Goal: Task Accomplishment & Management: Manage account settings

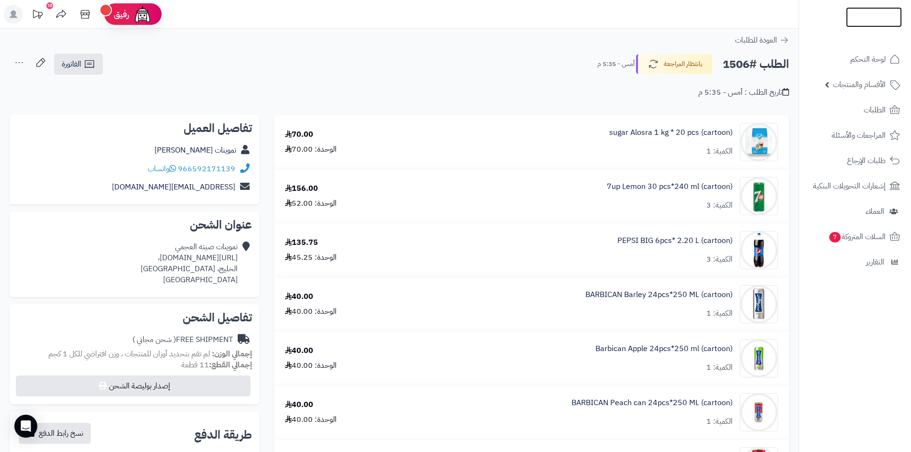
click at [852, 26] on img at bounding box center [874, 36] width 56 height 20
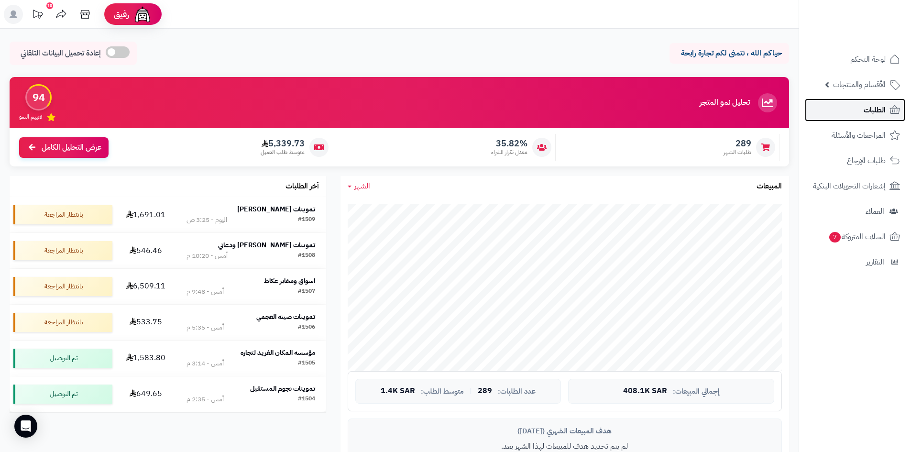
click at [876, 107] on span "الطلبات" at bounding box center [874, 109] width 22 height 13
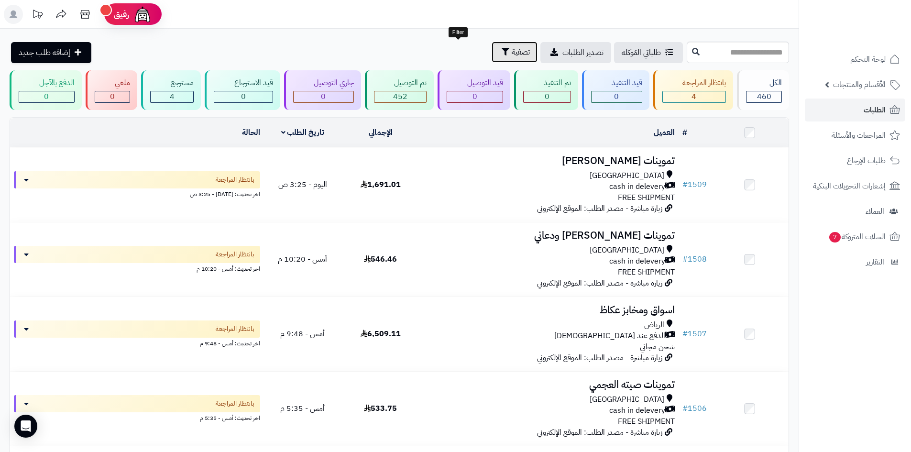
click at [512, 56] on span "تصفية" at bounding box center [521, 51] width 18 height 11
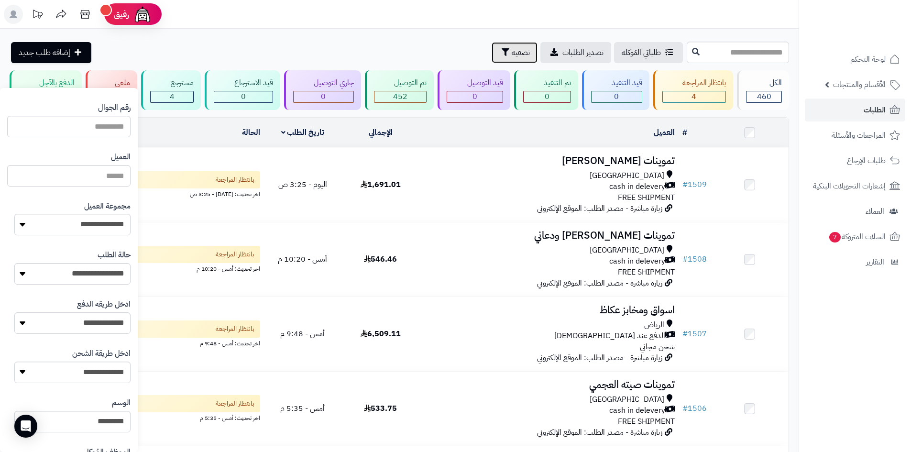
scroll to position [81, 0]
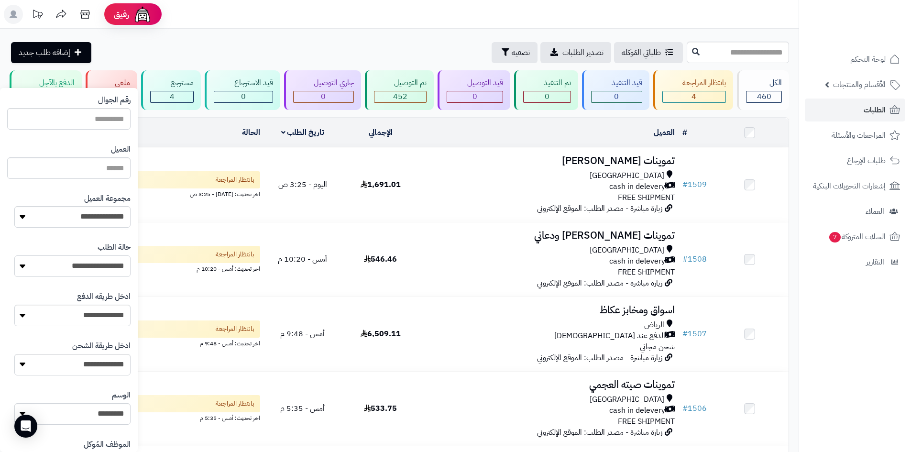
click at [52, 266] on select "**********" at bounding box center [72, 266] width 116 height 22
click at [60, 213] on select "**********" at bounding box center [72, 217] width 116 height 22
select select "*"
click at [14, 206] on select "**********" at bounding box center [72, 217] width 116 height 22
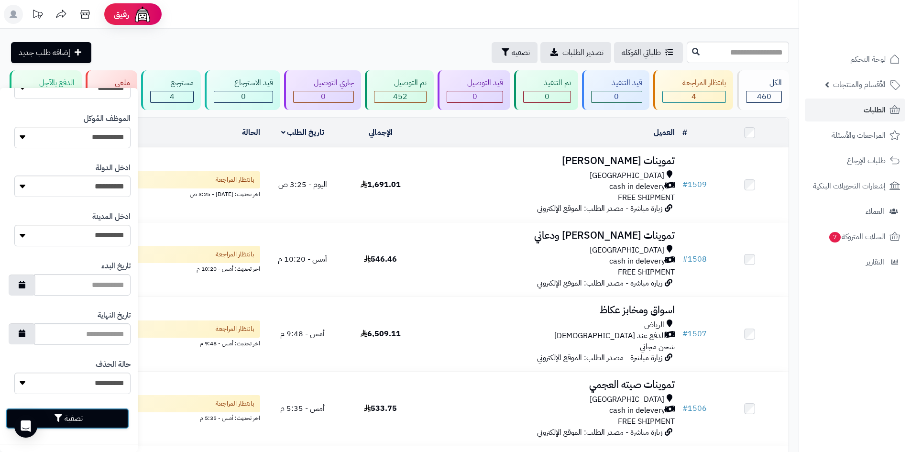
click at [56, 422] on button "تصفية" at bounding box center [67, 418] width 123 height 21
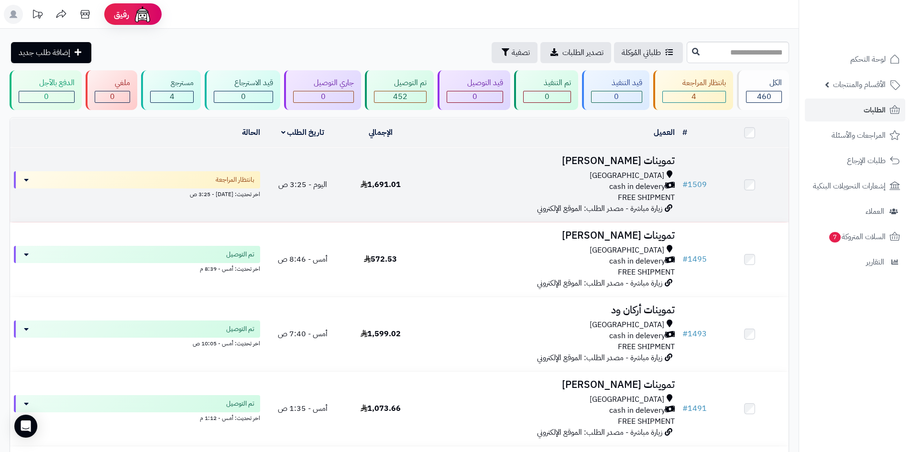
click at [480, 194] on div "Riyadh cash in delevery FREE SHIPMENT" at bounding box center [548, 186] width 251 height 33
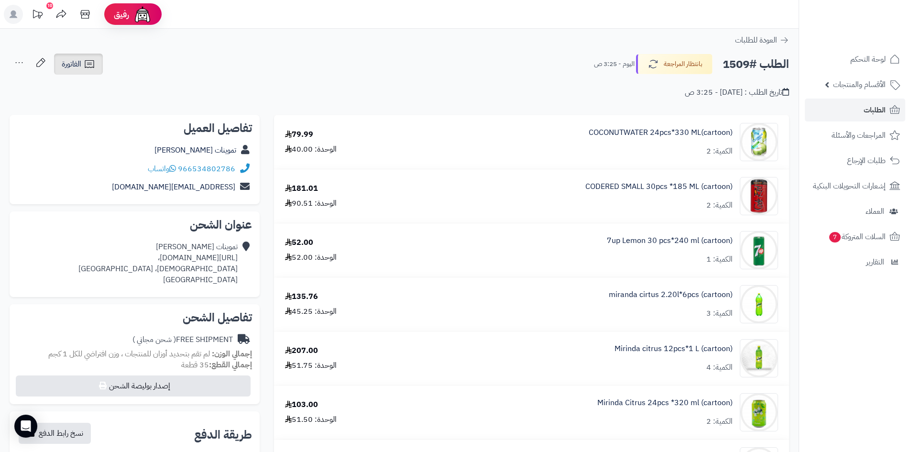
click at [64, 70] on link "الفاتورة" at bounding box center [78, 64] width 49 height 21
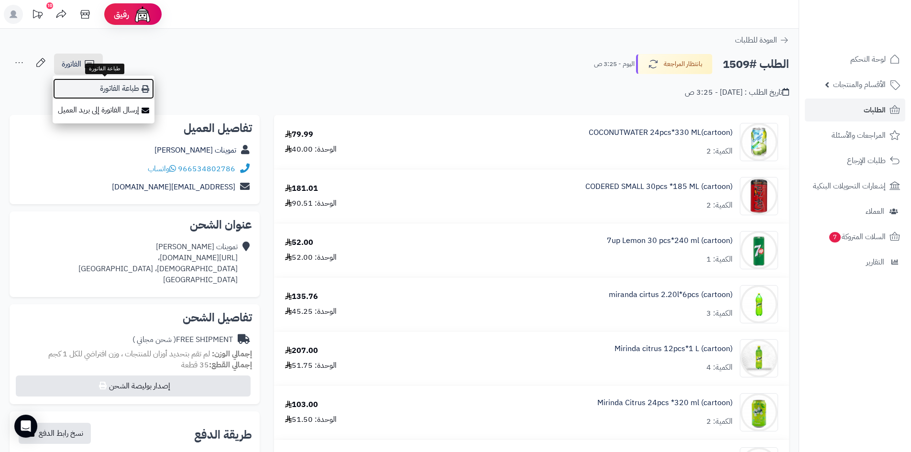
click at [99, 92] on link "طباعة الفاتورة" at bounding box center [104, 89] width 102 height 22
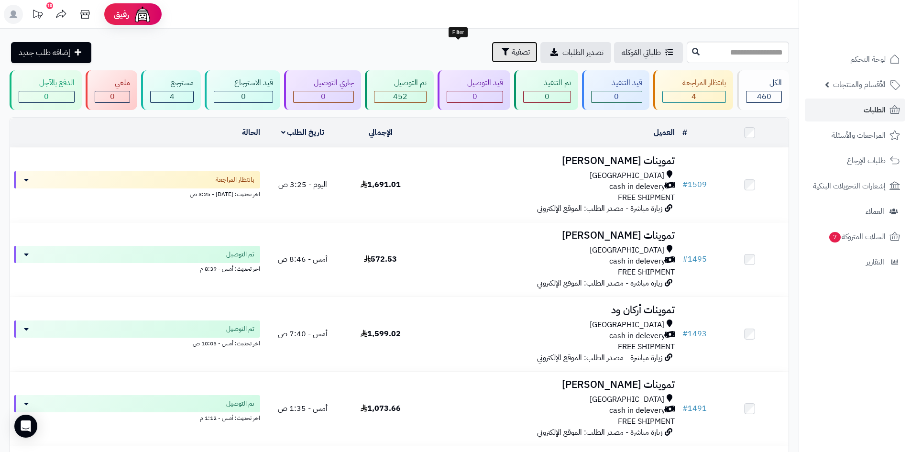
click at [492, 57] on button "تصفية" at bounding box center [515, 52] width 46 height 21
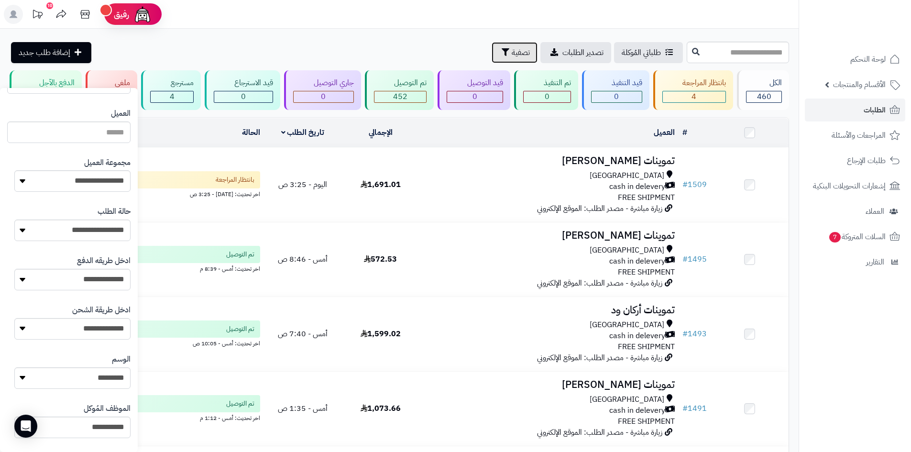
scroll to position [123, 0]
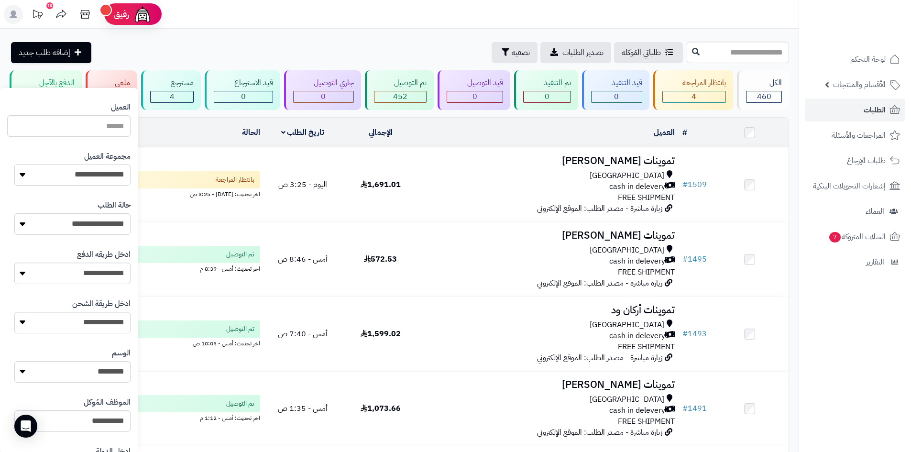
drag, startPoint x: 63, startPoint y: 172, endPoint x: 60, endPoint y: 179, distance: 8.0
click at [63, 172] on select "**********" at bounding box center [72, 175] width 116 height 22
select select "*"
click at [14, 164] on select "**********" at bounding box center [72, 175] width 116 height 22
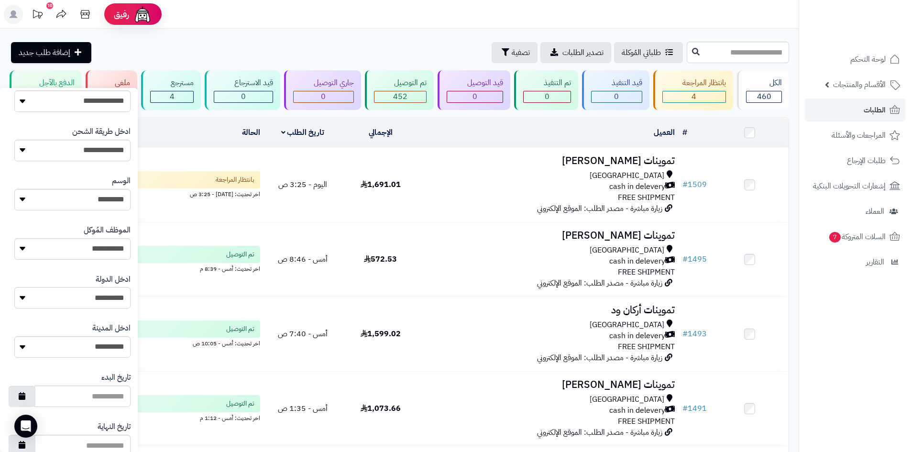
scroll to position [406, 0]
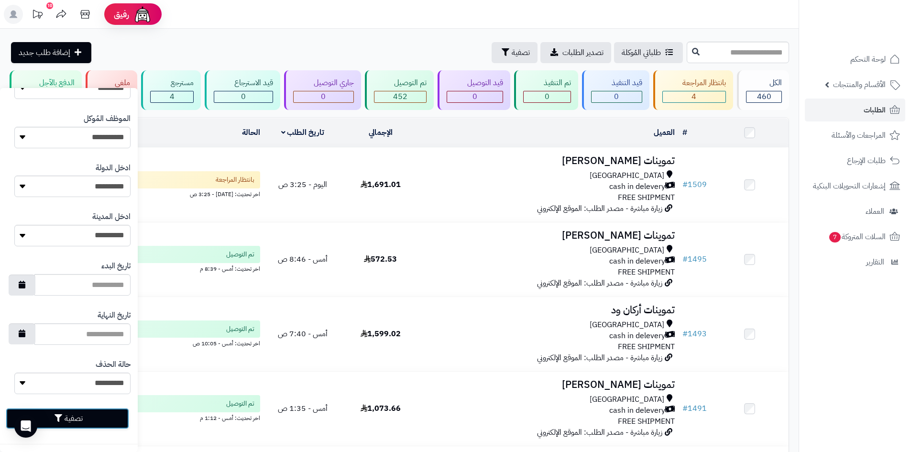
click at [73, 414] on button "تصفية" at bounding box center [67, 418] width 123 height 21
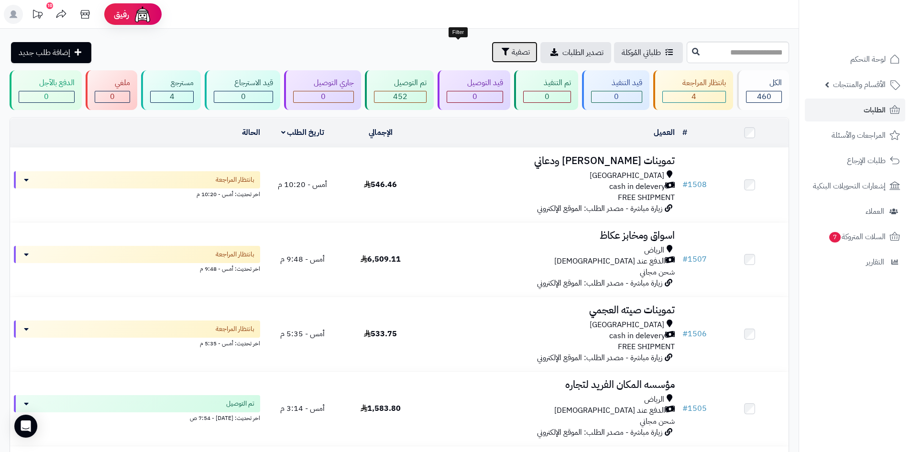
click at [512, 54] on span "تصفية" at bounding box center [521, 51] width 18 height 11
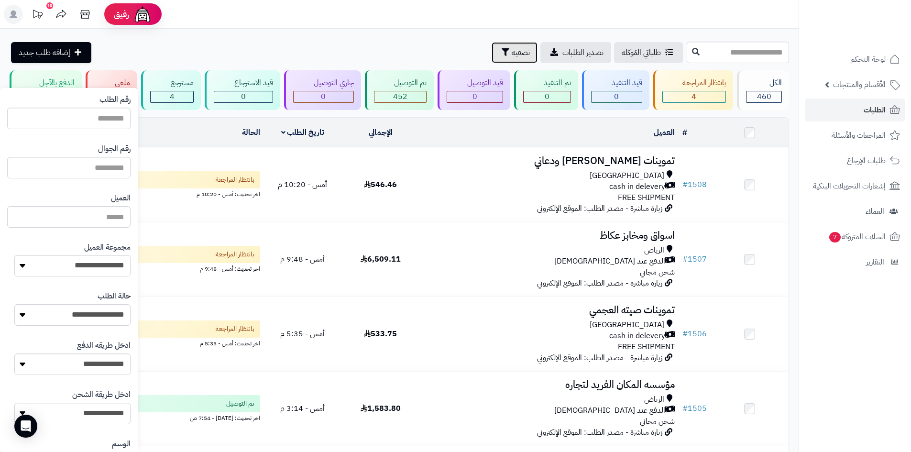
scroll to position [33, 0]
click at [32, 273] on select "**********" at bounding box center [72, 265] width 116 height 22
select select "*"
click at [14, 254] on select "**********" at bounding box center [72, 265] width 116 height 22
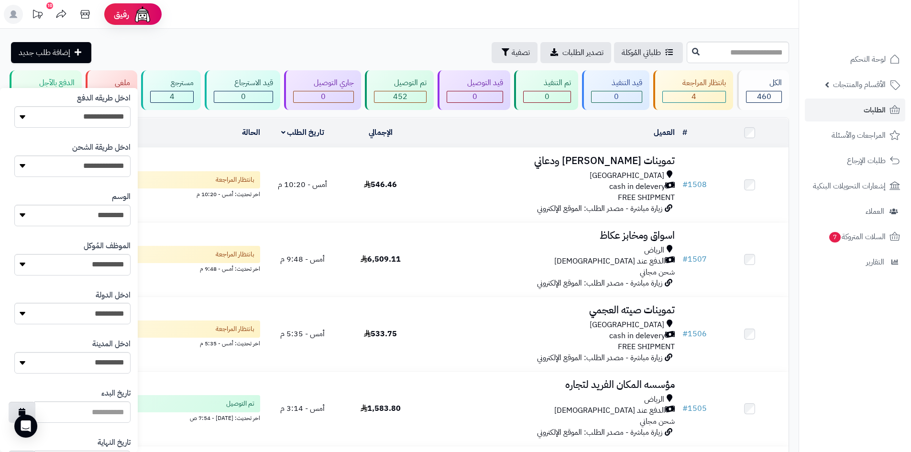
scroll to position [406, 0]
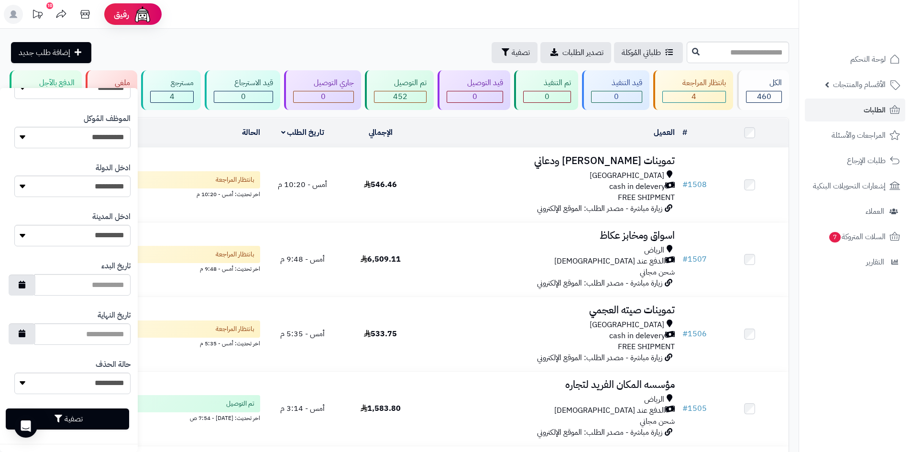
click at [72, 433] on div "تصفية" at bounding box center [68, 418] width 123 height 35
click at [74, 431] on div "تصفية" at bounding box center [68, 418] width 123 height 35
click at [78, 426] on button "تصفية" at bounding box center [67, 418] width 123 height 21
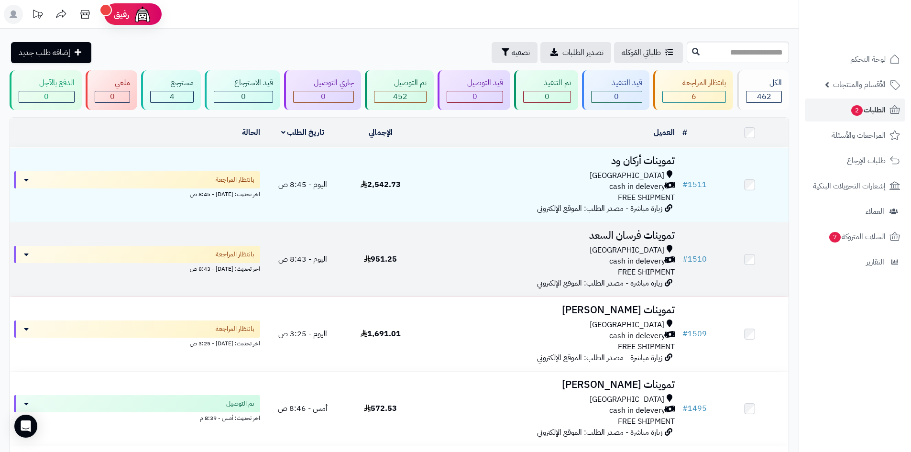
click at [460, 245] on div "Riyadh" at bounding box center [548, 250] width 251 height 11
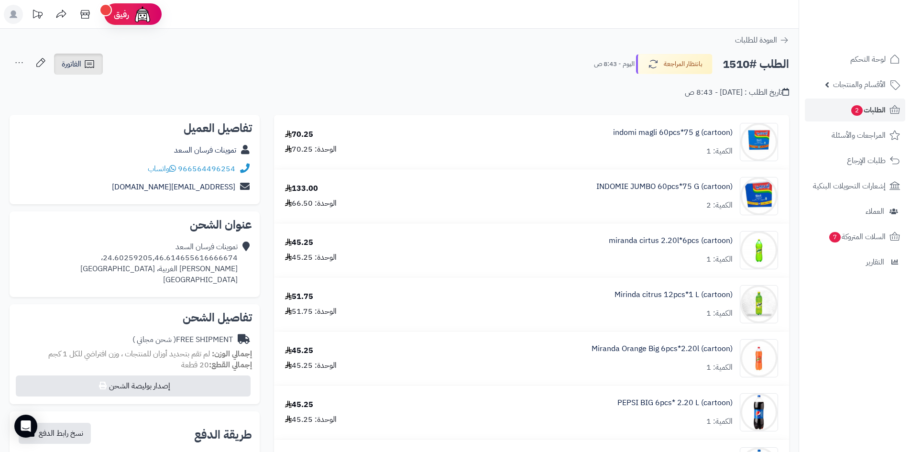
click at [86, 58] on icon at bounding box center [89, 63] width 11 height 11
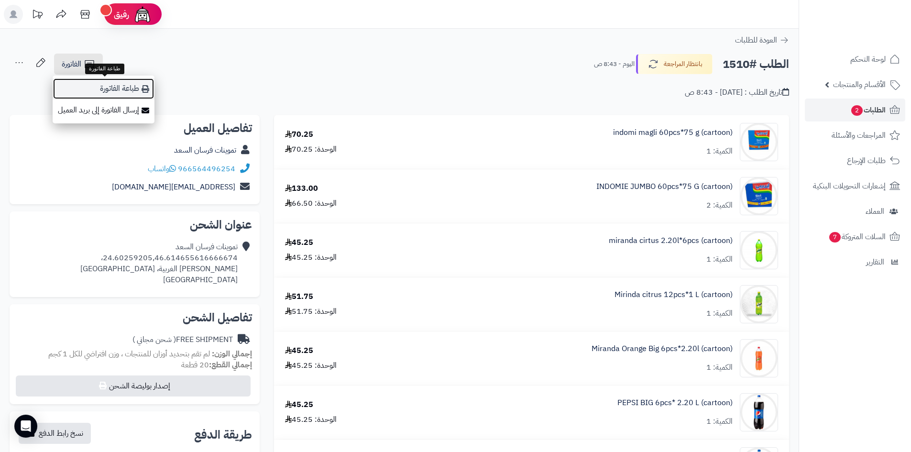
click at [90, 79] on link "طباعة الفاتورة" at bounding box center [104, 89] width 102 height 22
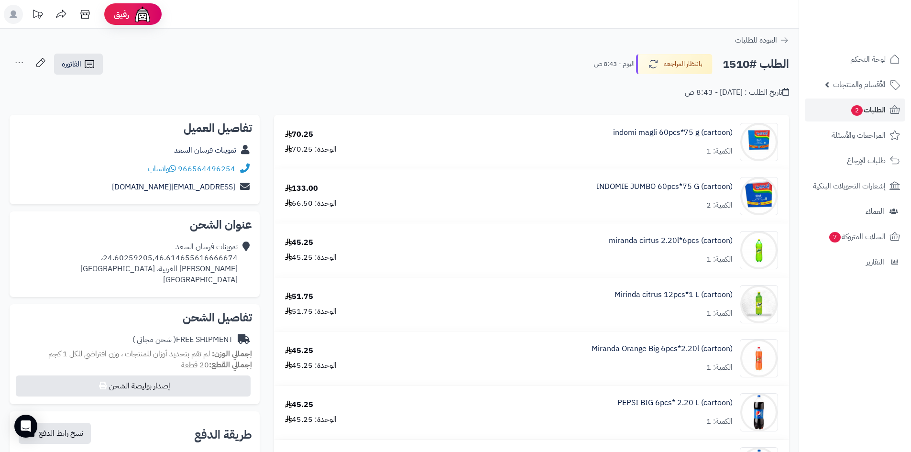
scroll to position [48, 0]
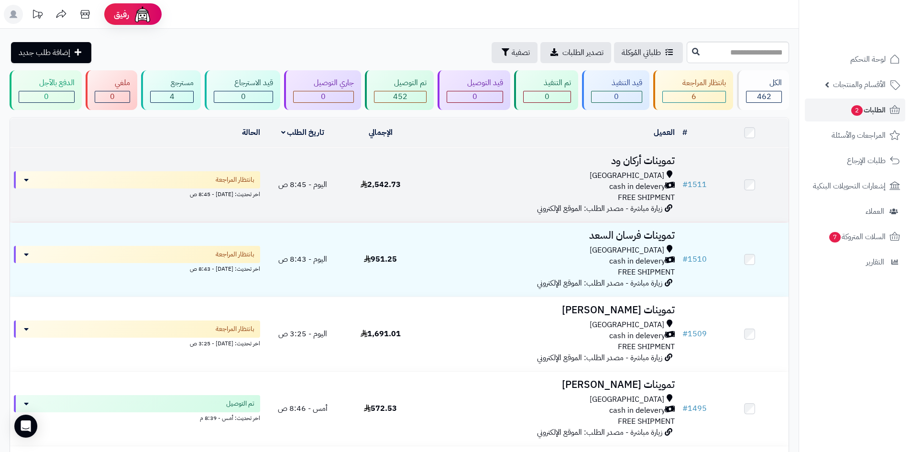
click at [543, 181] on div "cash in delevery" at bounding box center [548, 186] width 251 height 11
click at [532, 179] on div "Riyadh" at bounding box center [548, 175] width 251 height 11
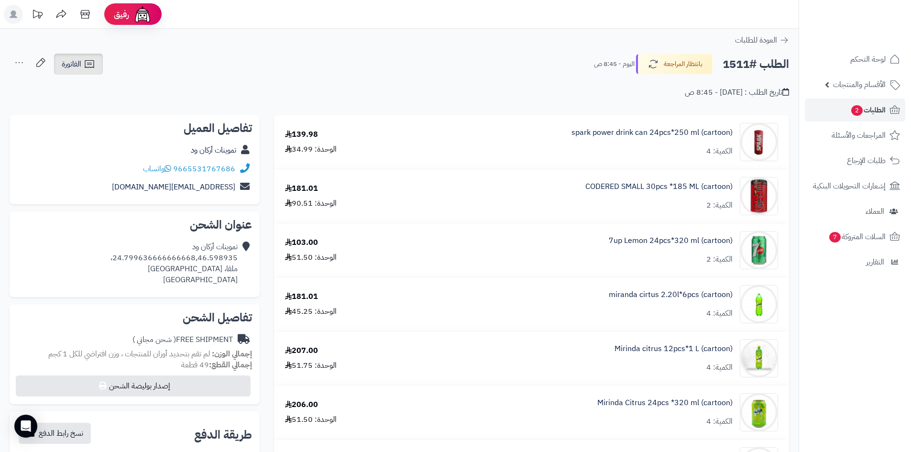
click at [85, 66] on icon at bounding box center [89, 63] width 11 height 11
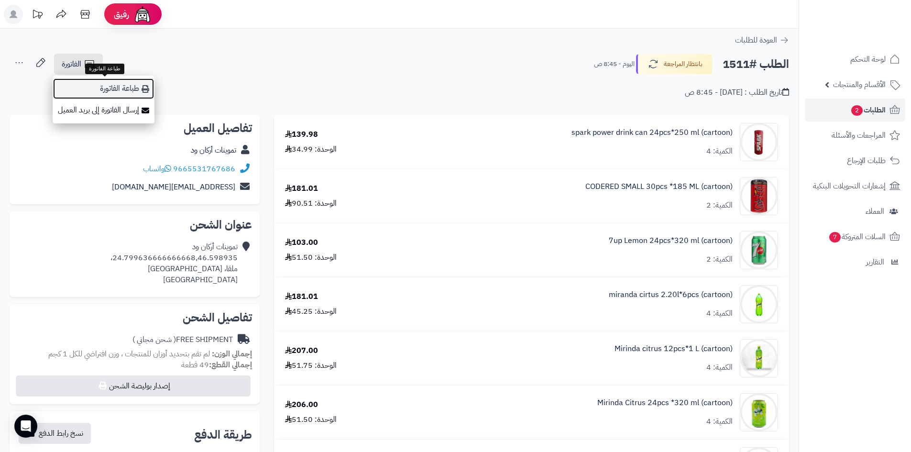
click at [96, 86] on link "طباعة الفاتورة" at bounding box center [104, 89] width 102 height 22
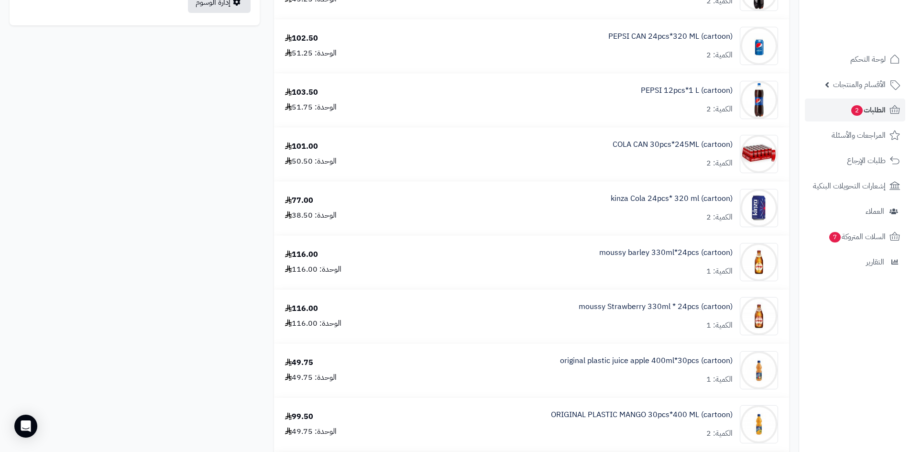
scroll to position [622, 0]
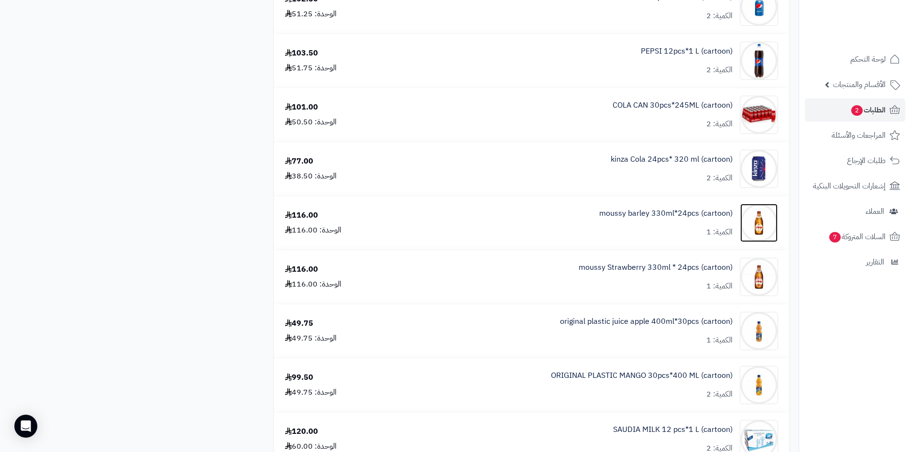
click at [763, 228] on img at bounding box center [758, 223] width 37 height 38
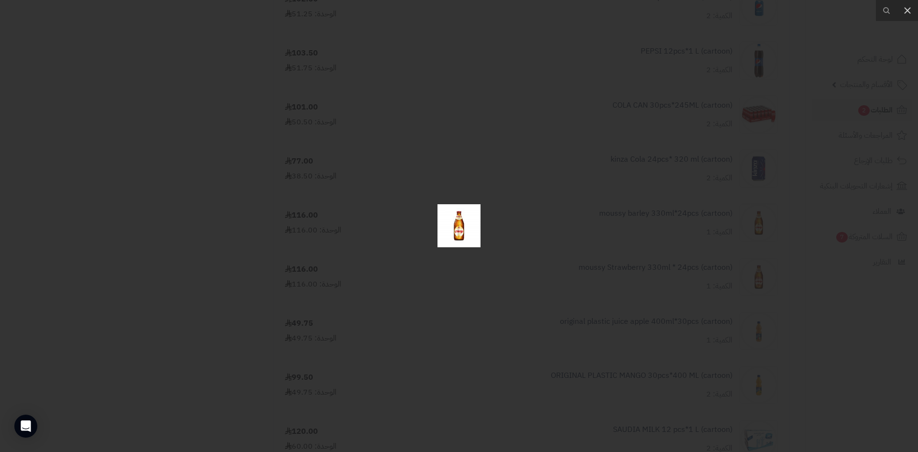
click at [663, 245] on div at bounding box center [459, 226] width 918 height 452
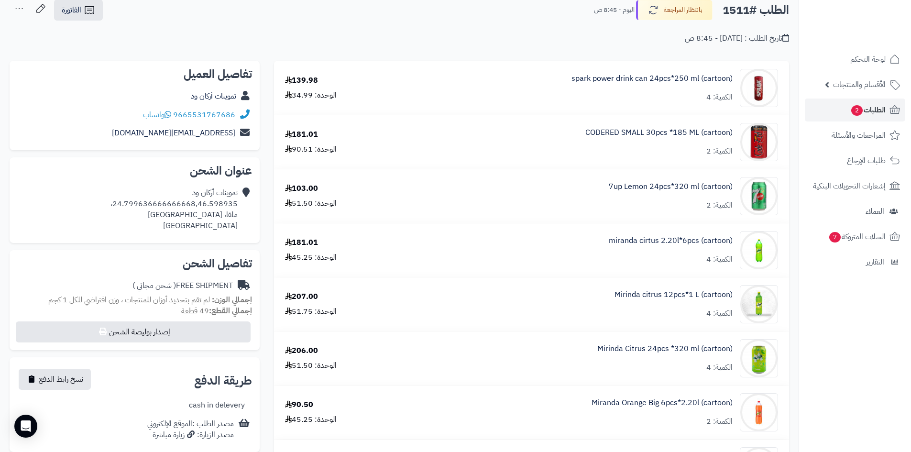
scroll to position [0, 0]
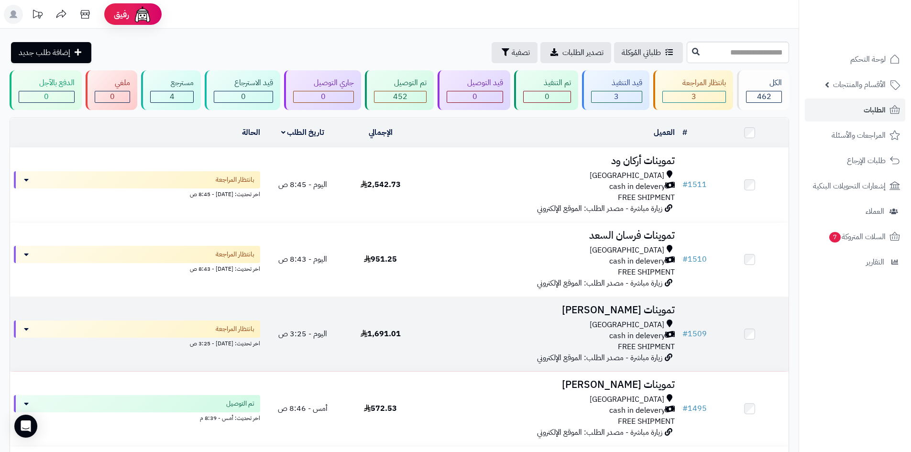
scroll to position [48, 0]
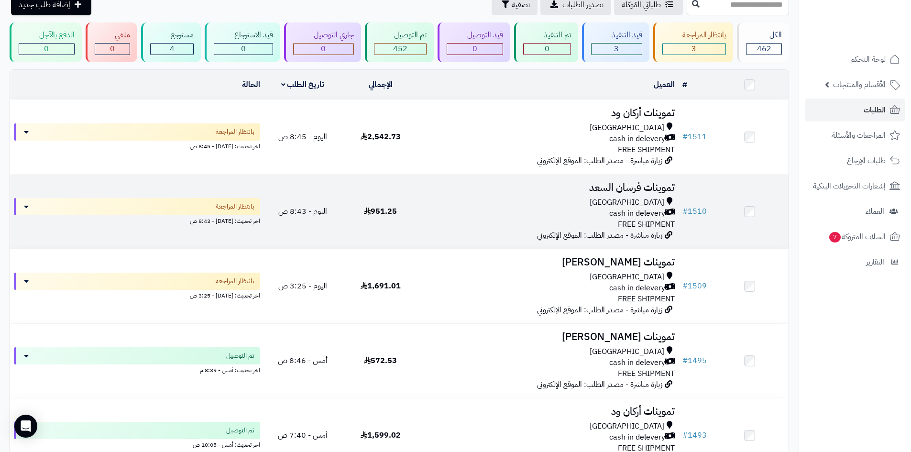
click at [438, 222] on div "Riyadh cash in delevery FREE SHIPMENT" at bounding box center [548, 213] width 251 height 33
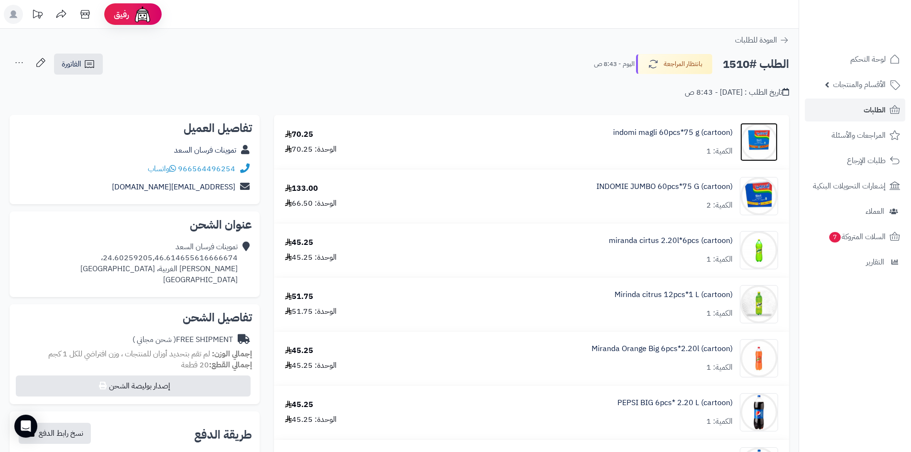
click at [746, 140] on img at bounding box center [758, 142] width 37 height 38
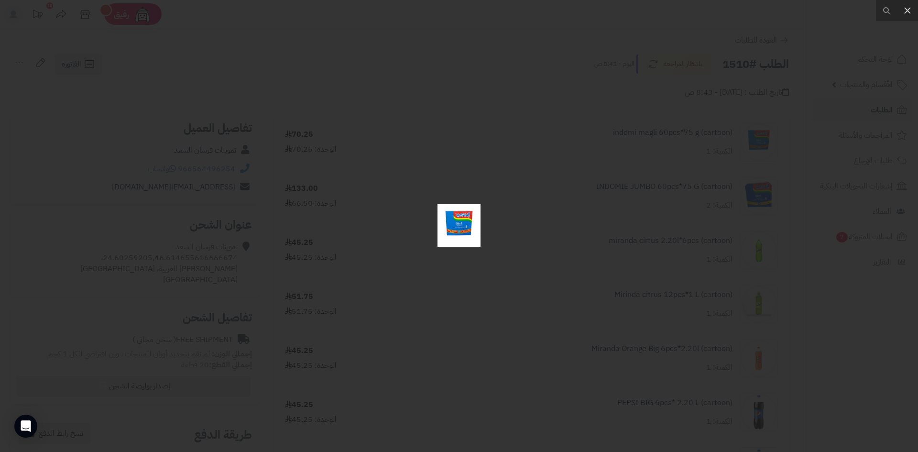
click at [458, 232] on img at bounding box center [458, 225] width 43 height 43
